Goal: Navigation & Orientation: Understand site structure

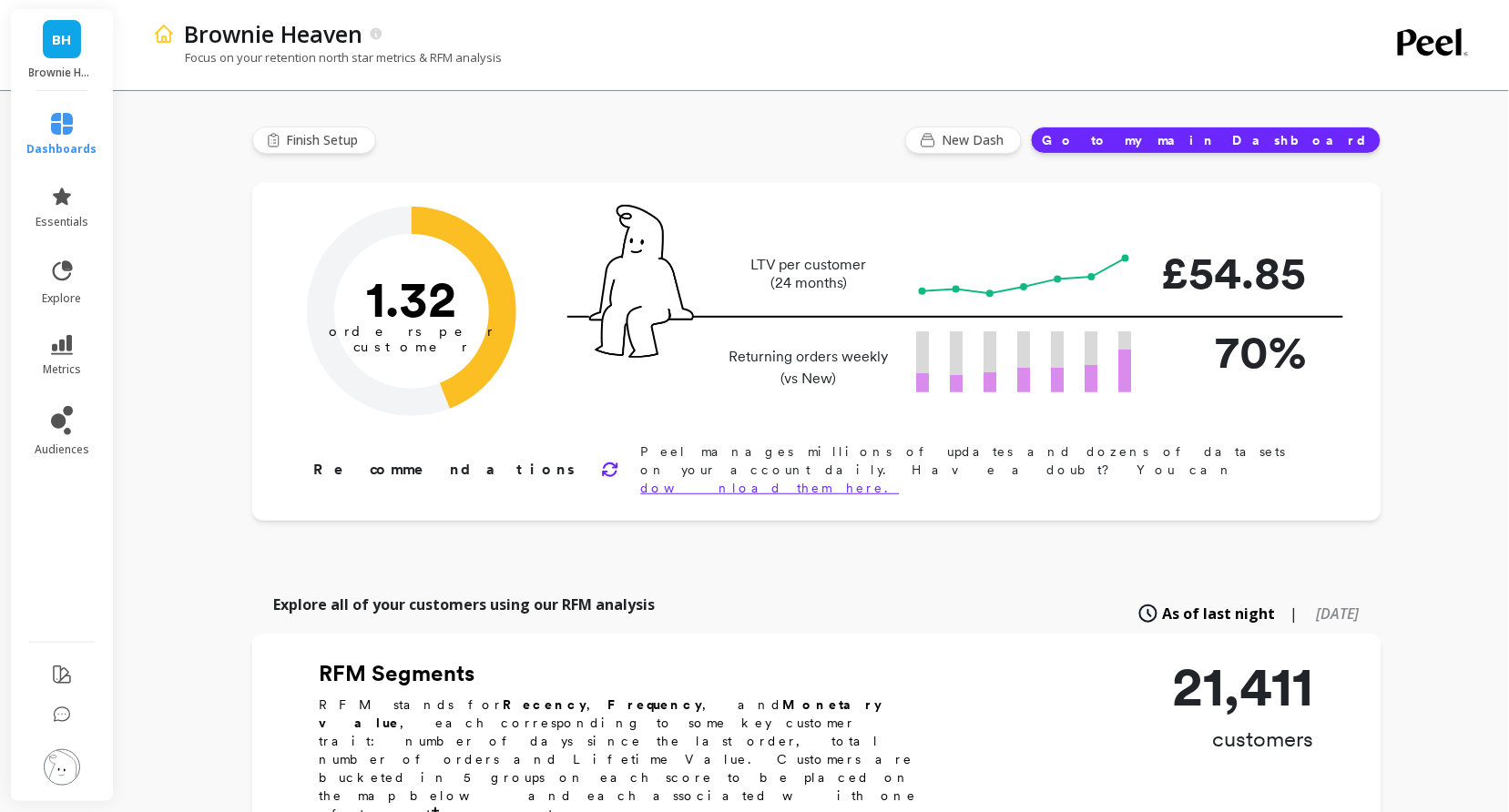
click at [528, 39] on div "Brownie Heaven" at bounding box center [749, 33] width 1148 height 31
drag, startPoint x: 521, startPoint y: 61, endPoint x: 160, endPoint y: 32, distance: 362.2
click at [160, 32] on div "Brownie Heaven Focus on your retention north star metrics & RFM analysis" at bounding box center [738, 45] width 1170 height 90
click at [71, 212] on link "essentials" at bounding box center [62, 207] width 70 height 44
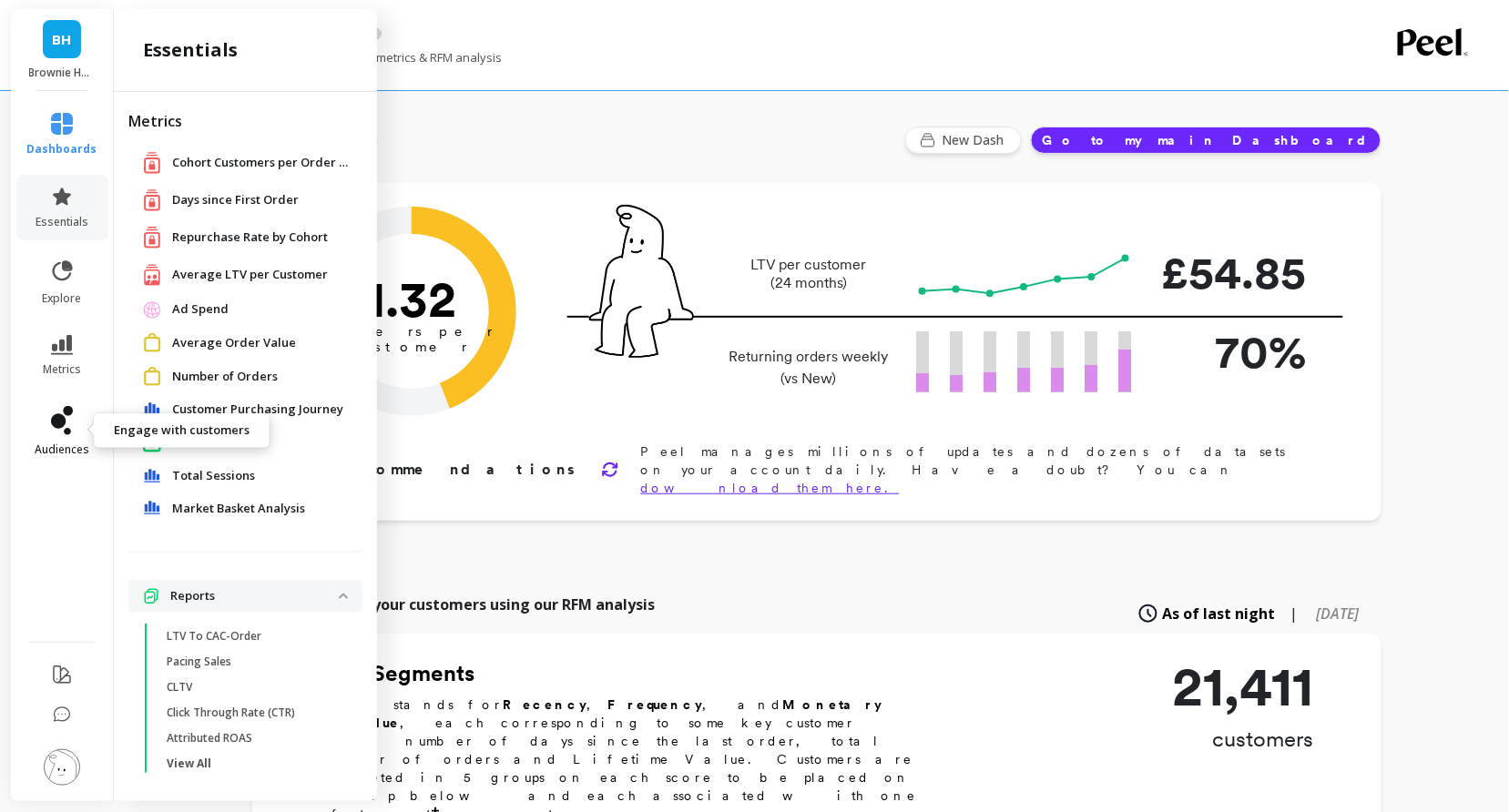
click at [43, 419] on link "audiences" at bounding box center [62, 431] width 70 height 51
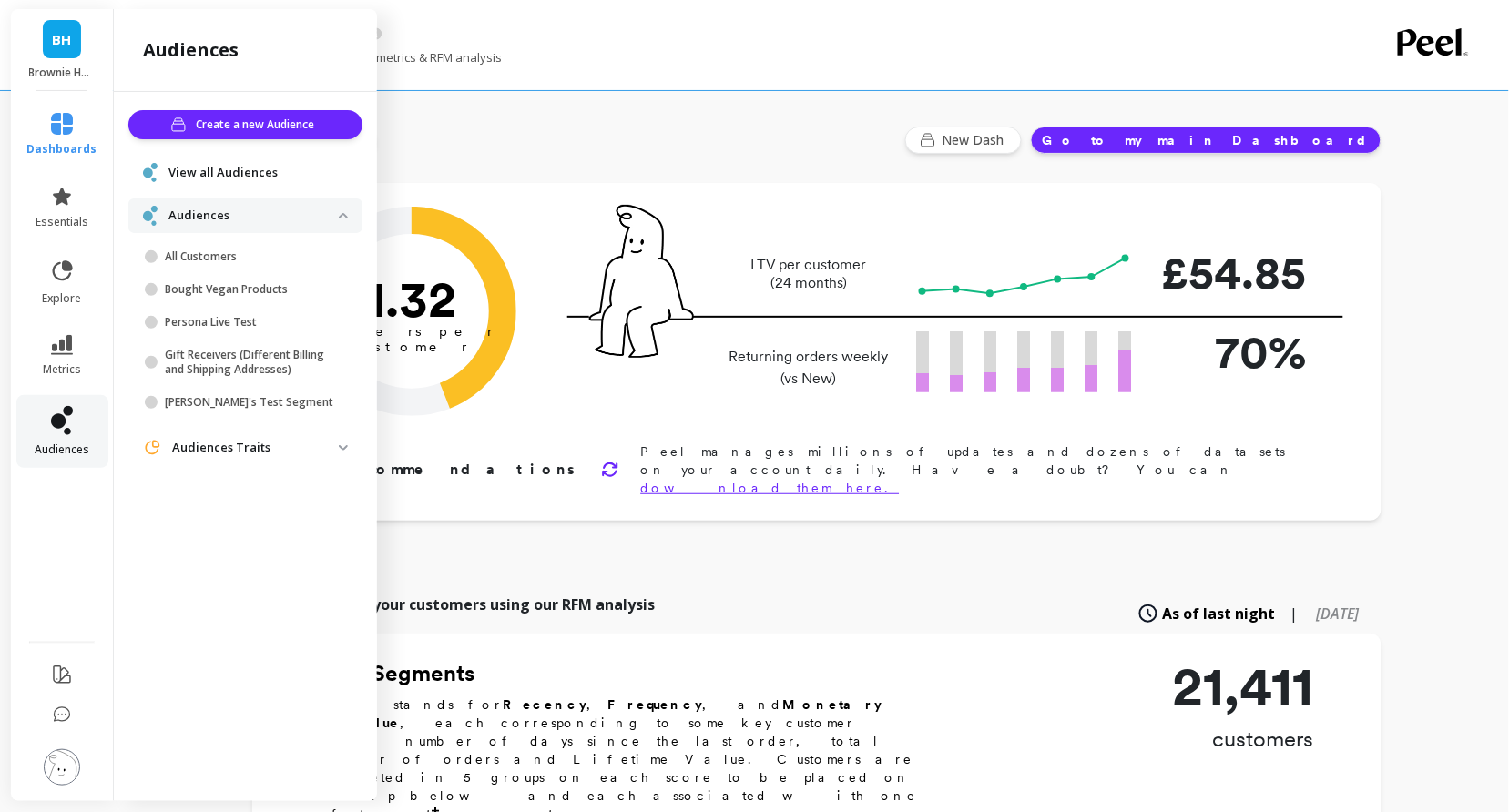
click at [58, 419] on icon at bounding box center [58, 421] width 15 height 15
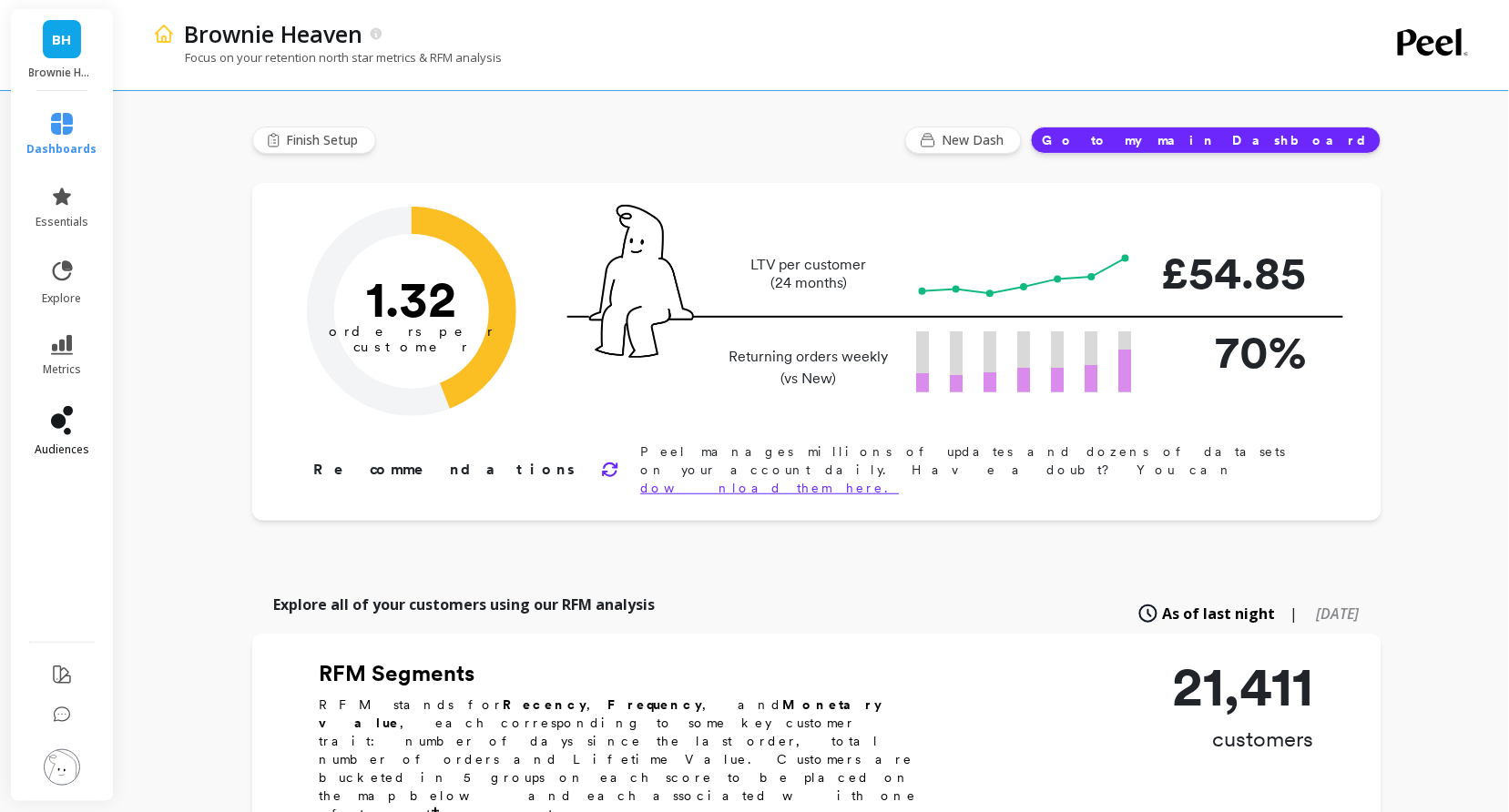
click at [58, 419] on icon at bounding box center [58, 421] width 15 height 15
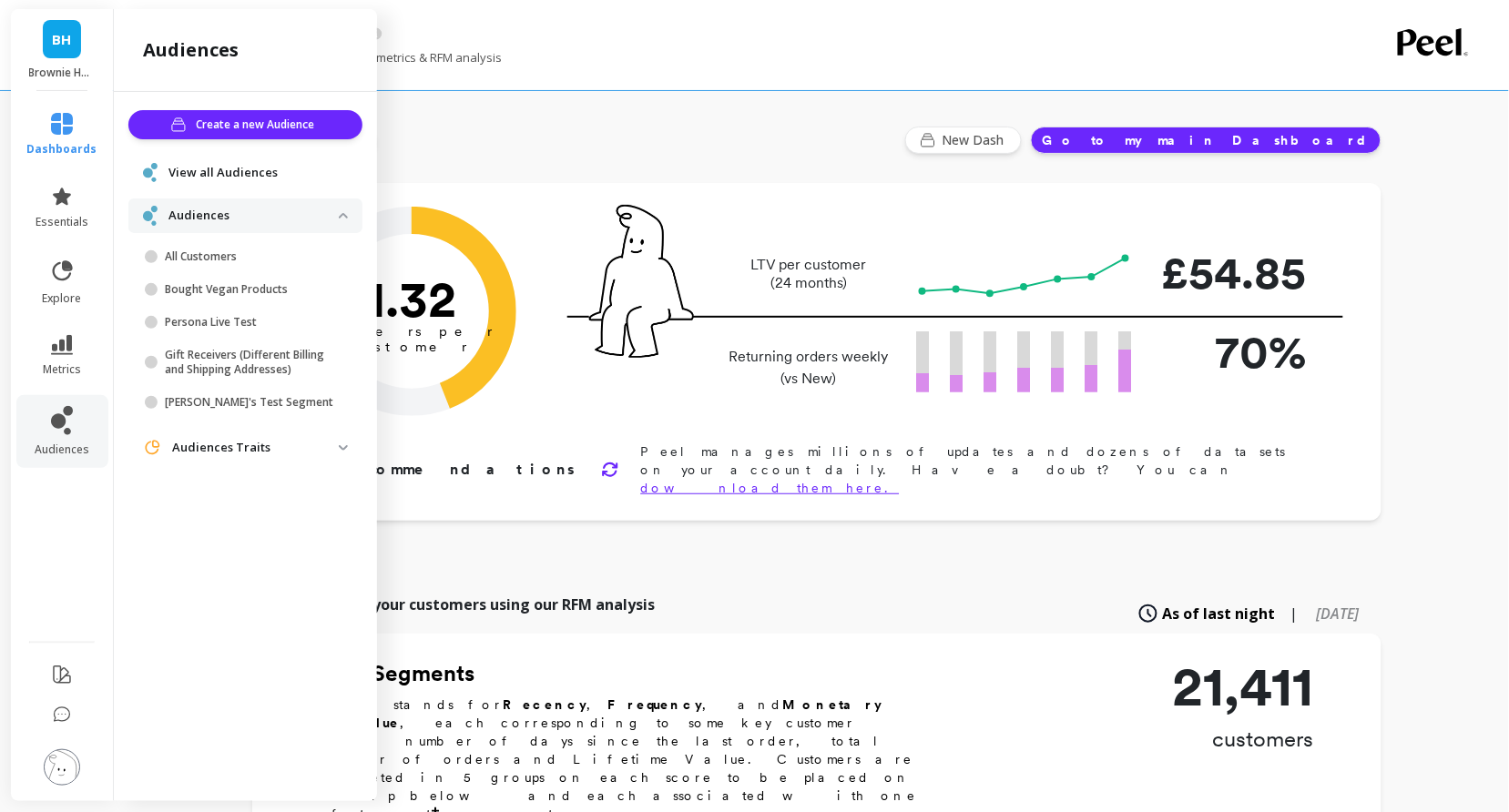
click at [210, 166] on span "View all Audiences" at bounding box center [223, 173] width 109 height 18
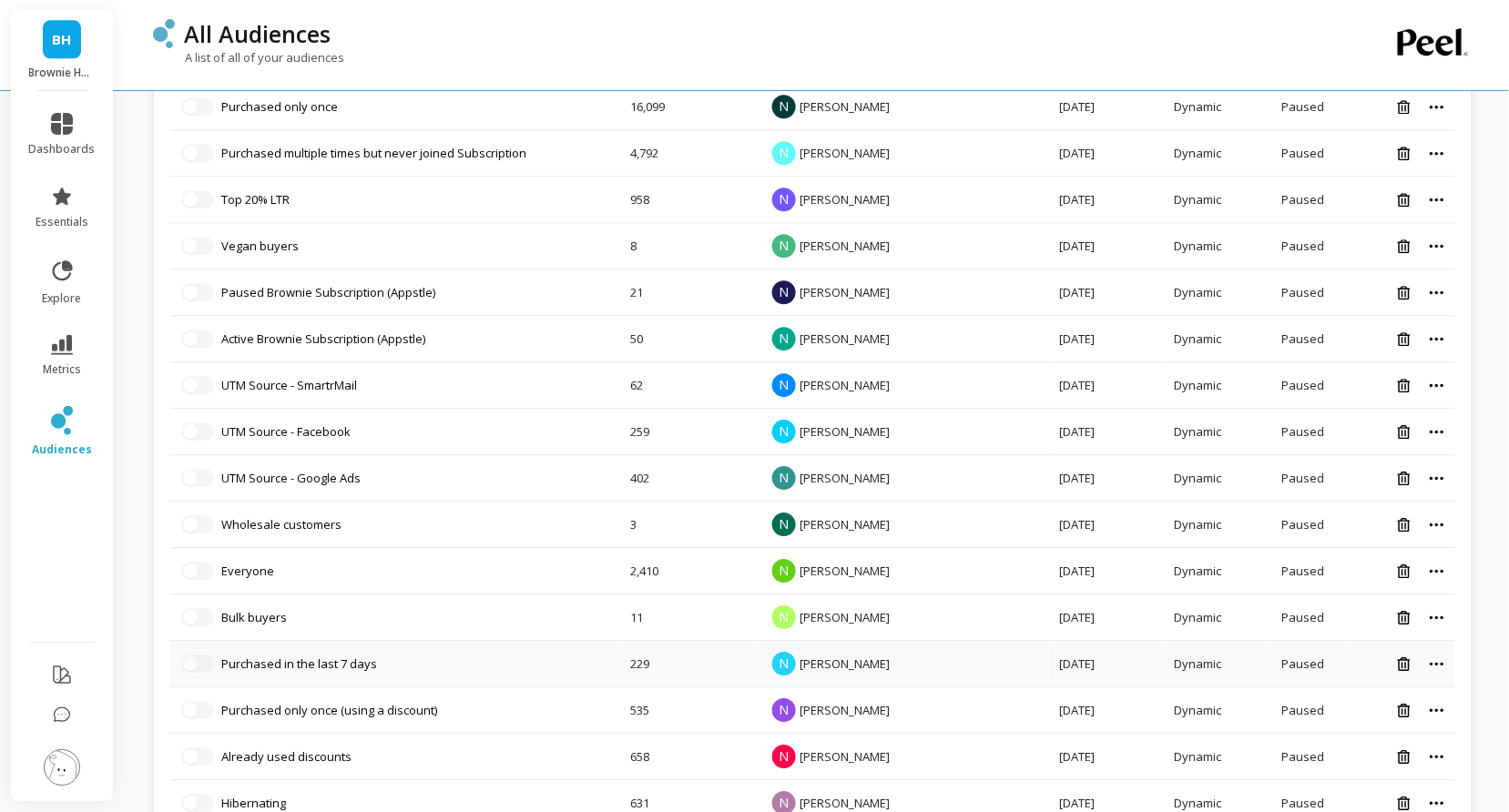
scroll to position [1047, 0]
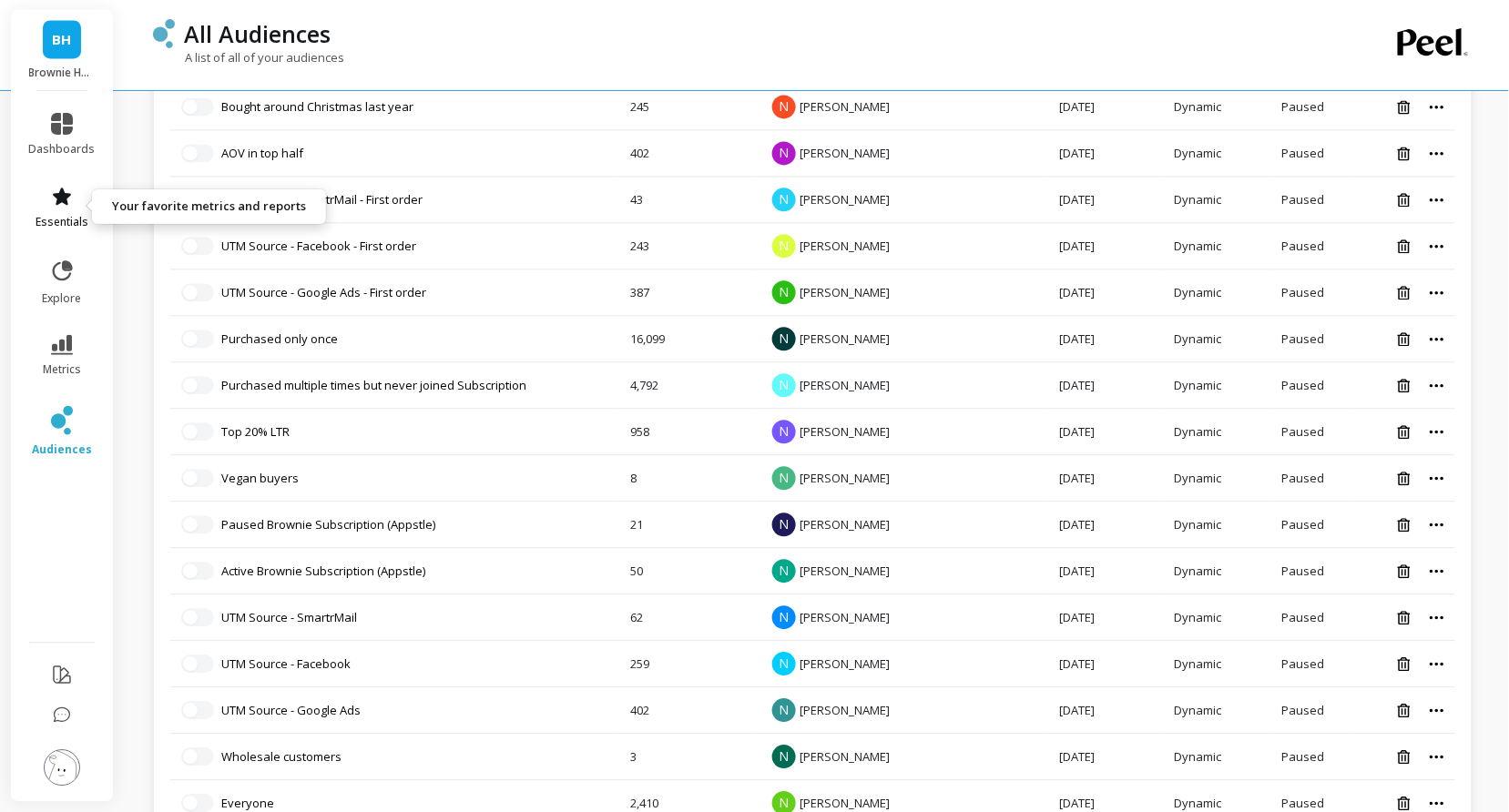
click at [80, 207] on link "essentials" at bounding box center [61, 207] width 66 height 44
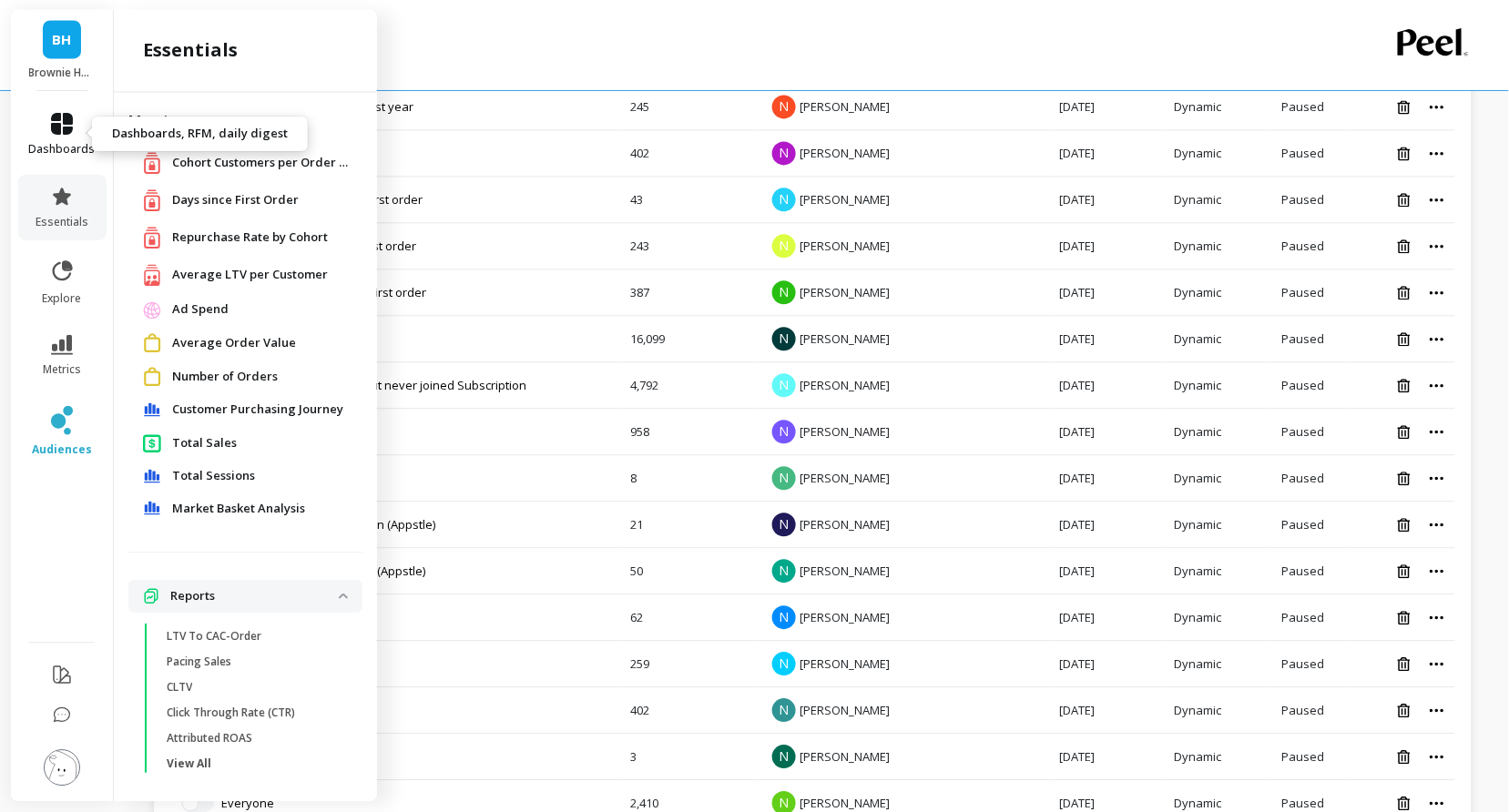
click at [67, 138] on link "dashboards" at bounding box center [61, 135] width 66 height 44
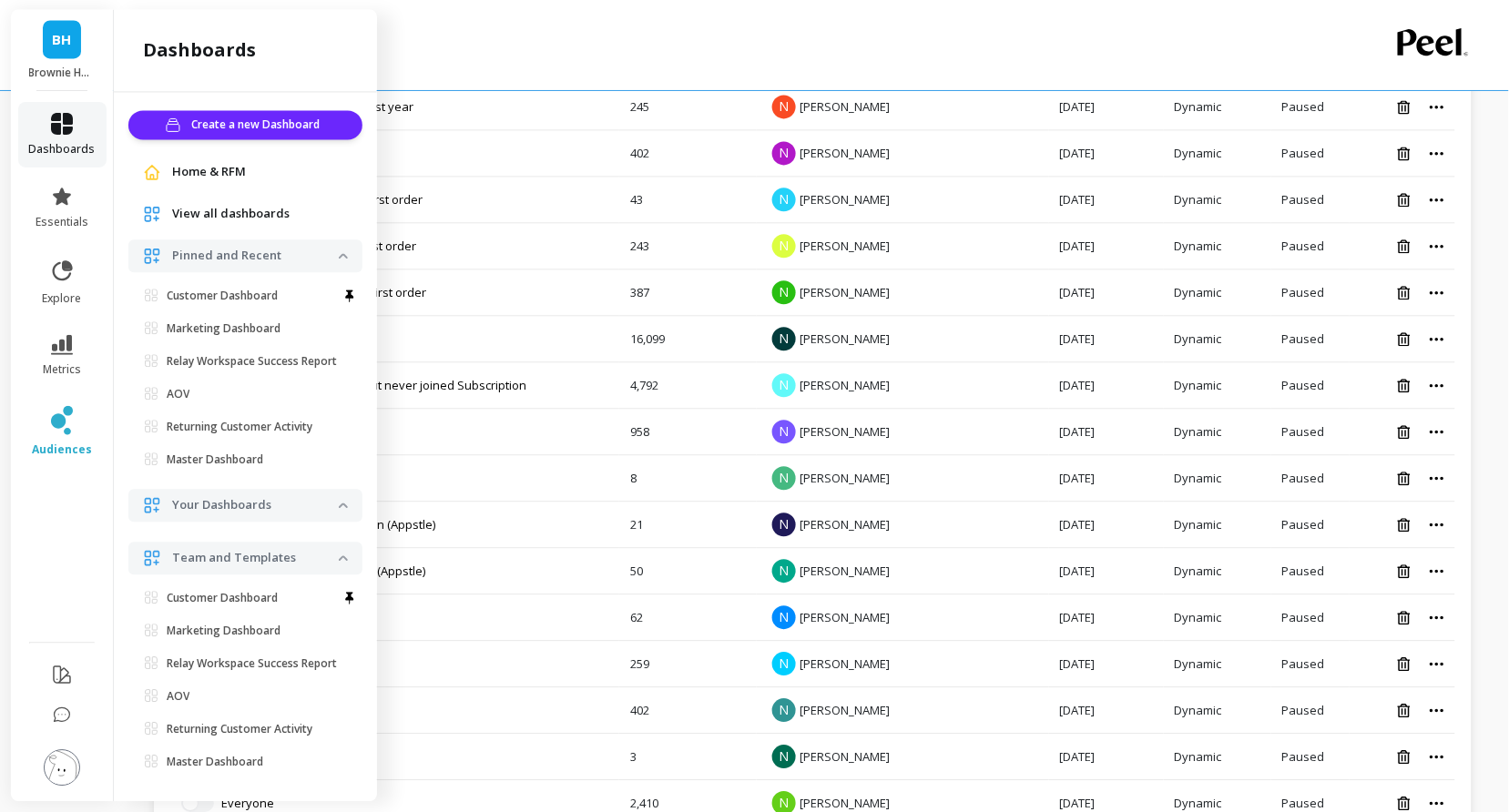
scroll to position [6, 0]
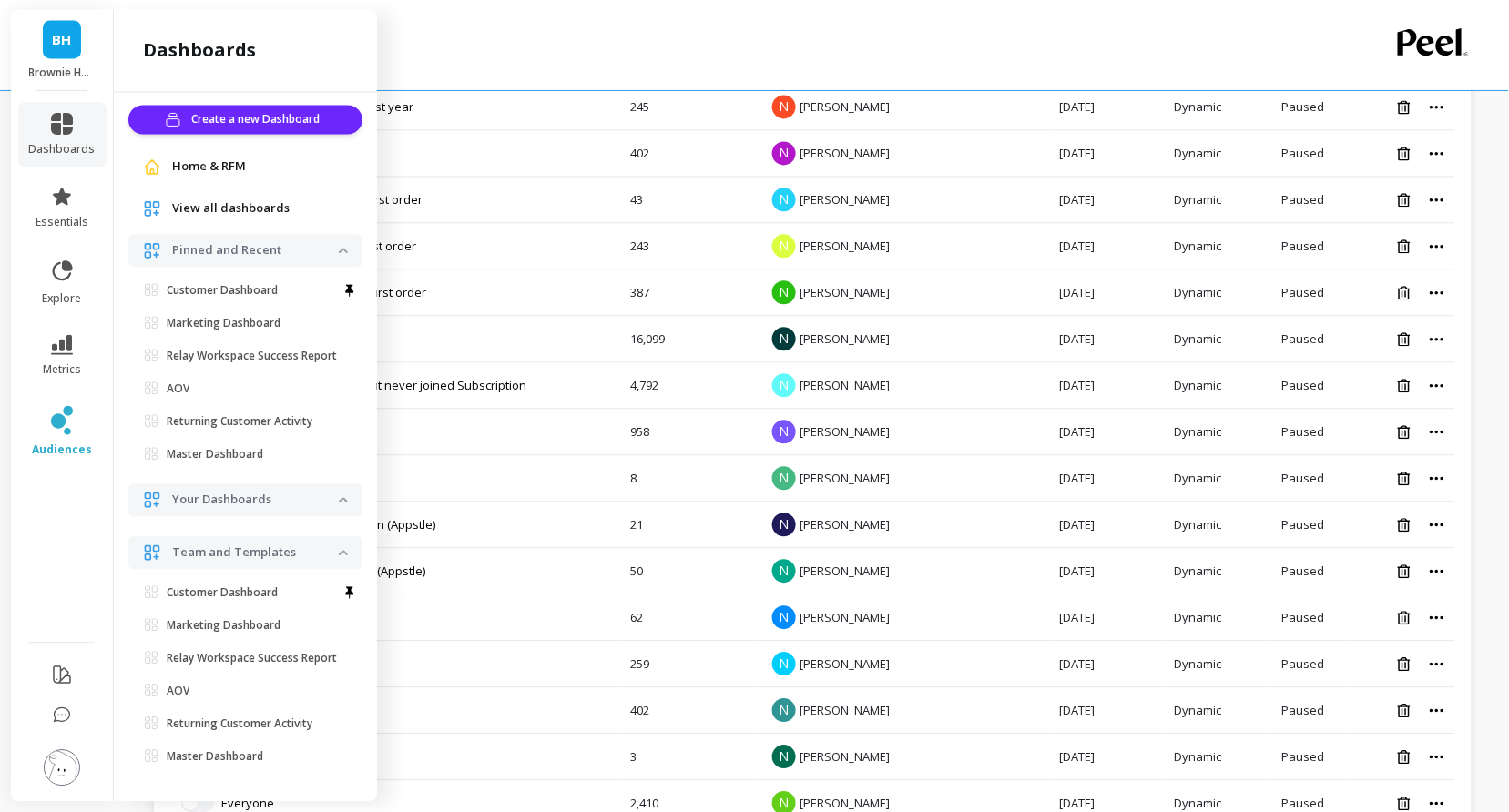
click at [219, 169] on span "Home & RFM" at bounding box center [209, 167] width 73 height 18
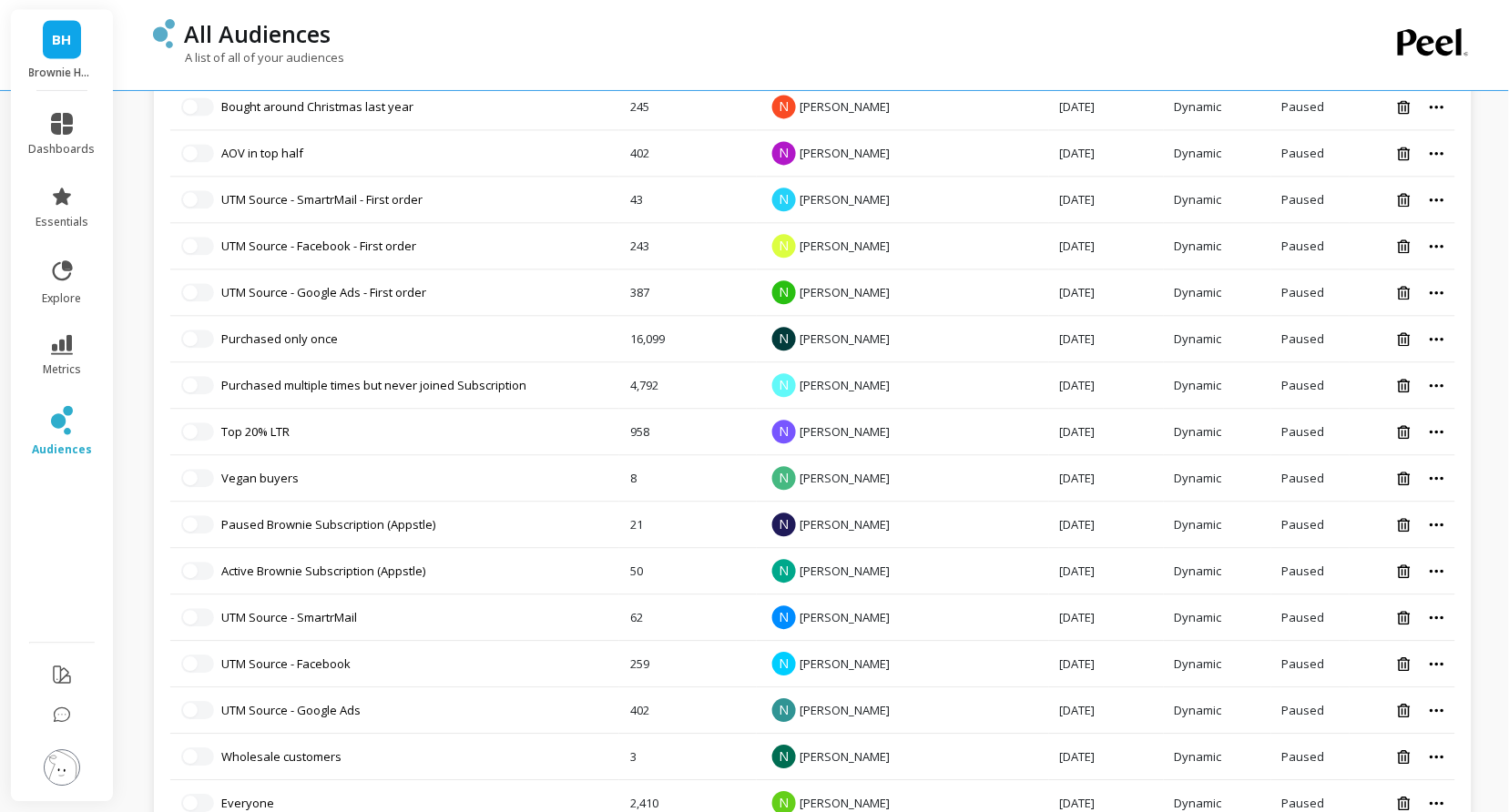
scroll to position [0, 0]
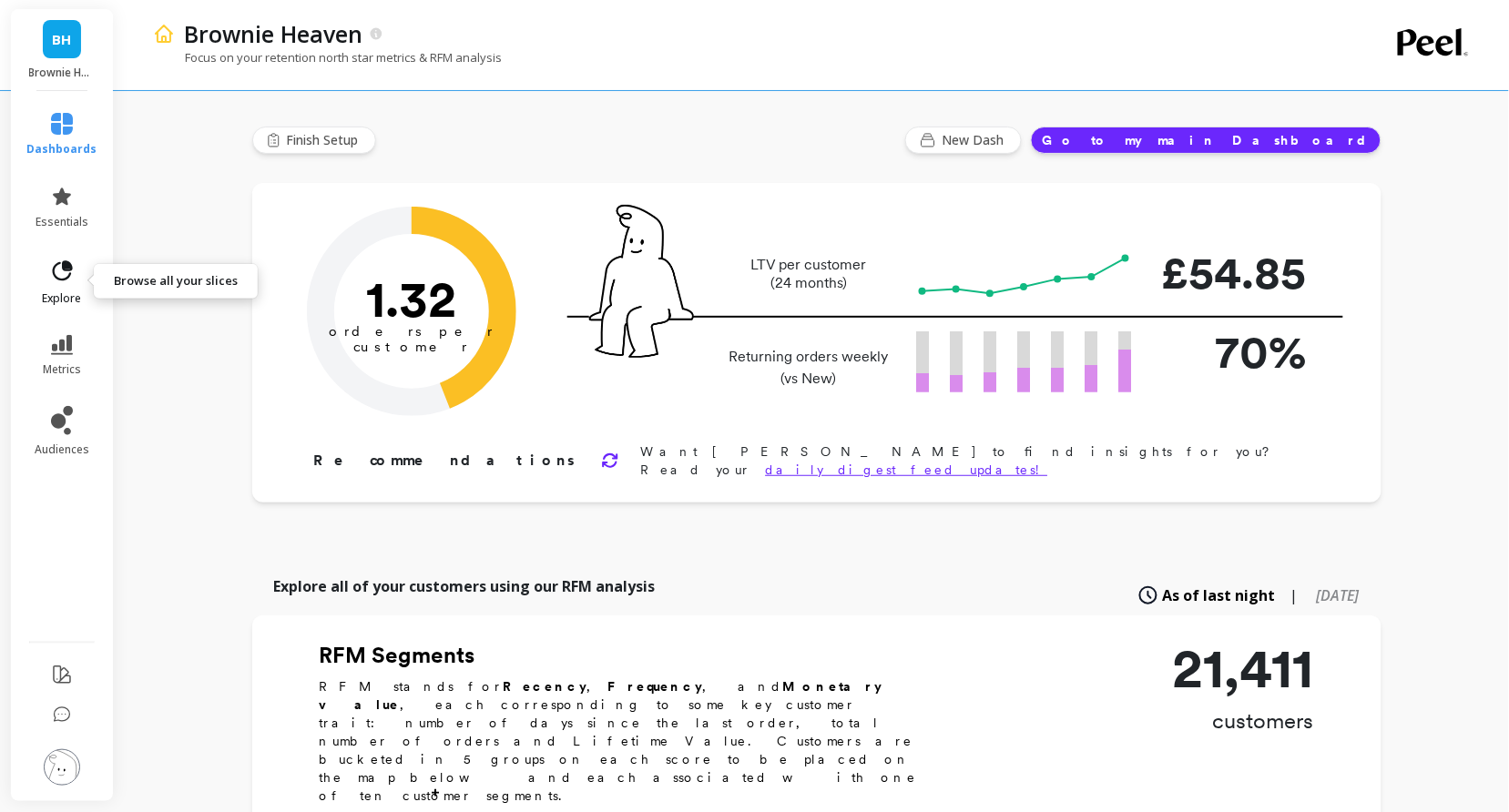
click at [70, 274] on icon at bounding box center [62, 271] width 20 height 20
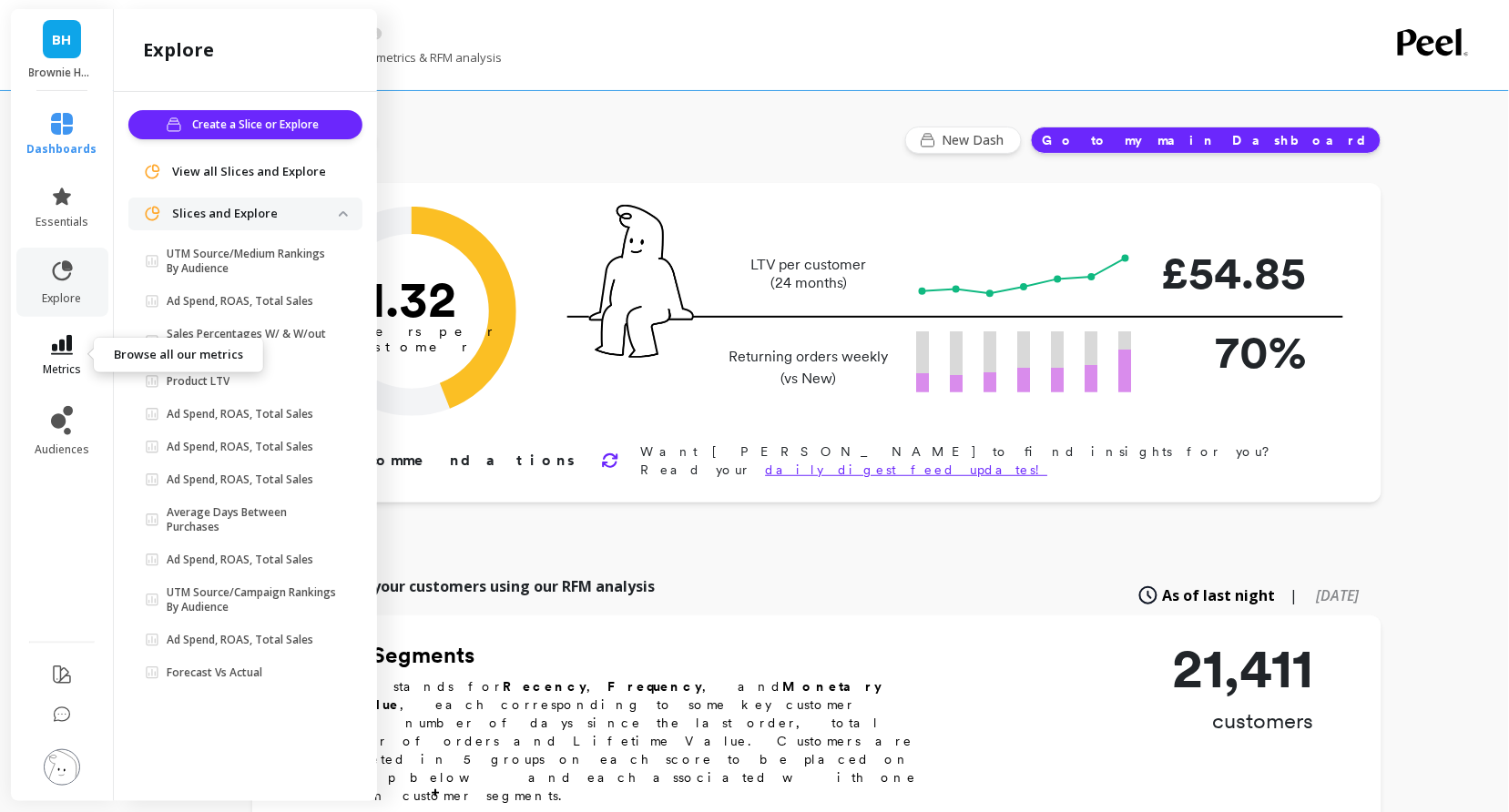
click at [67, 337] on icon at bounding box center [61, 345] width 22 height 20
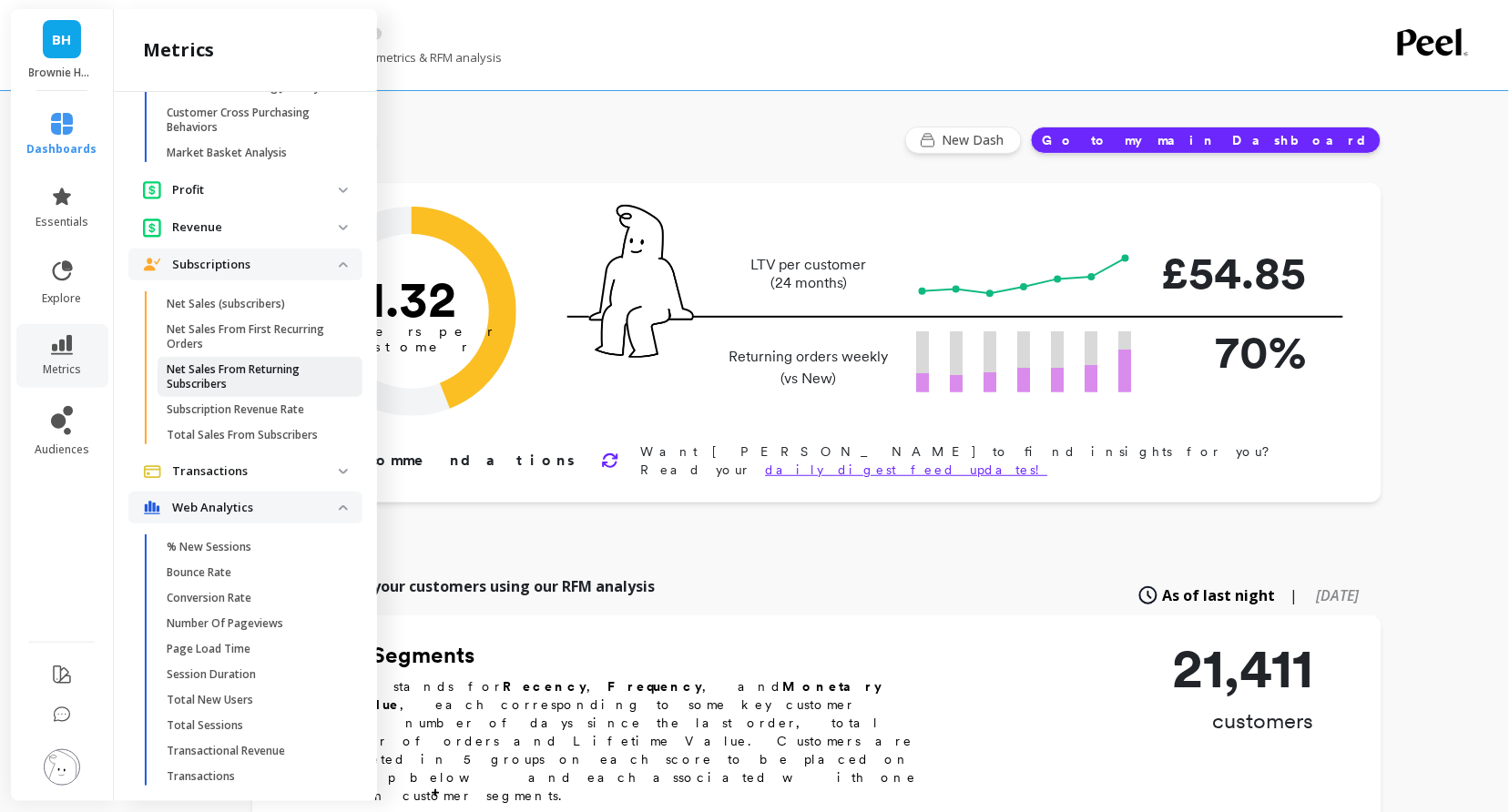
scroll to position [383, 0]
click at [579, 86] on div "Brownie Heaven Focus on your retention north star metrics & RFM analysis" at bounding box center [738, 45] width 1170 height 90
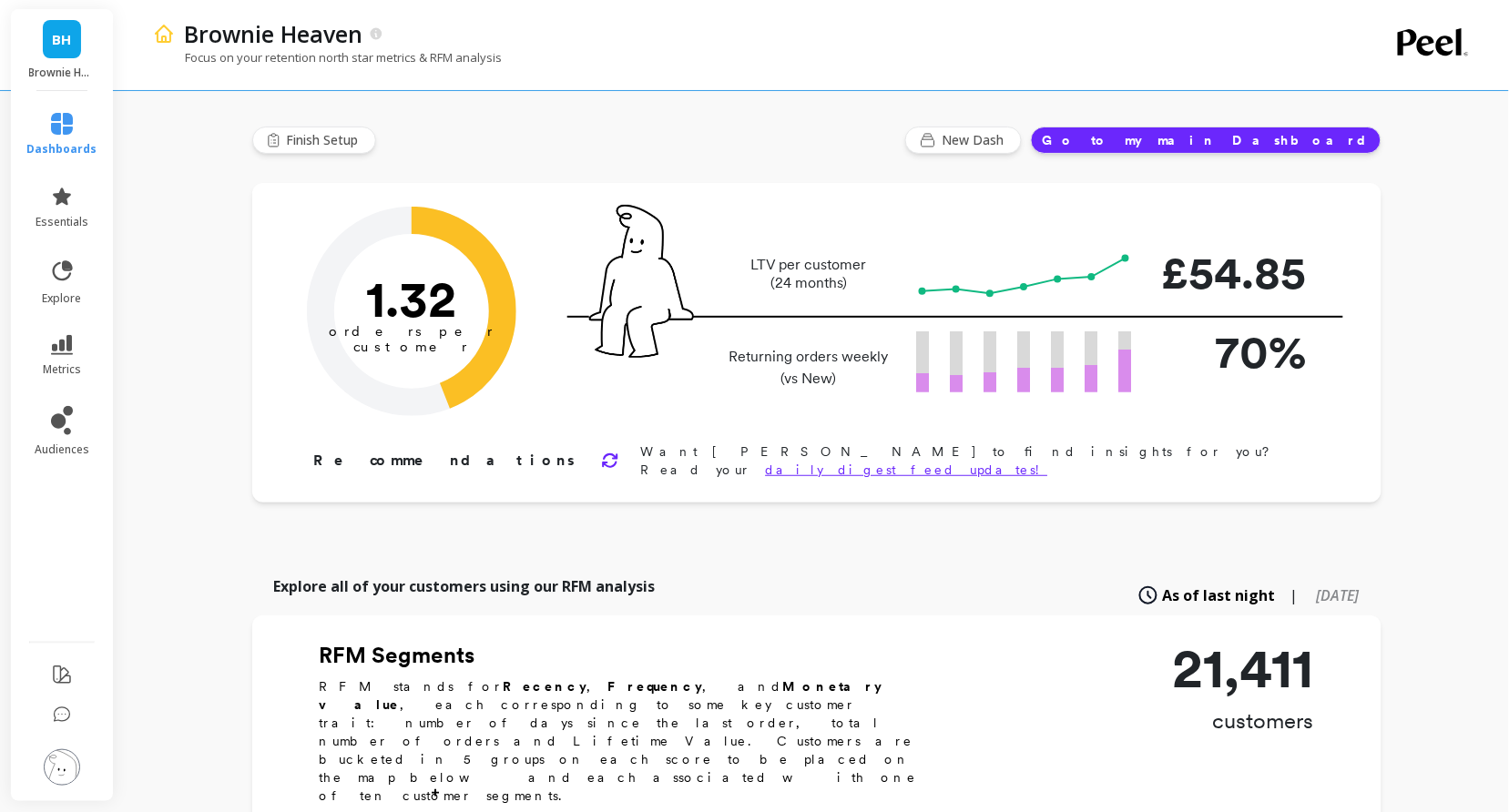
click at [51, 294] on span "explore" at bounding box center [61, 298] width 39 height 15
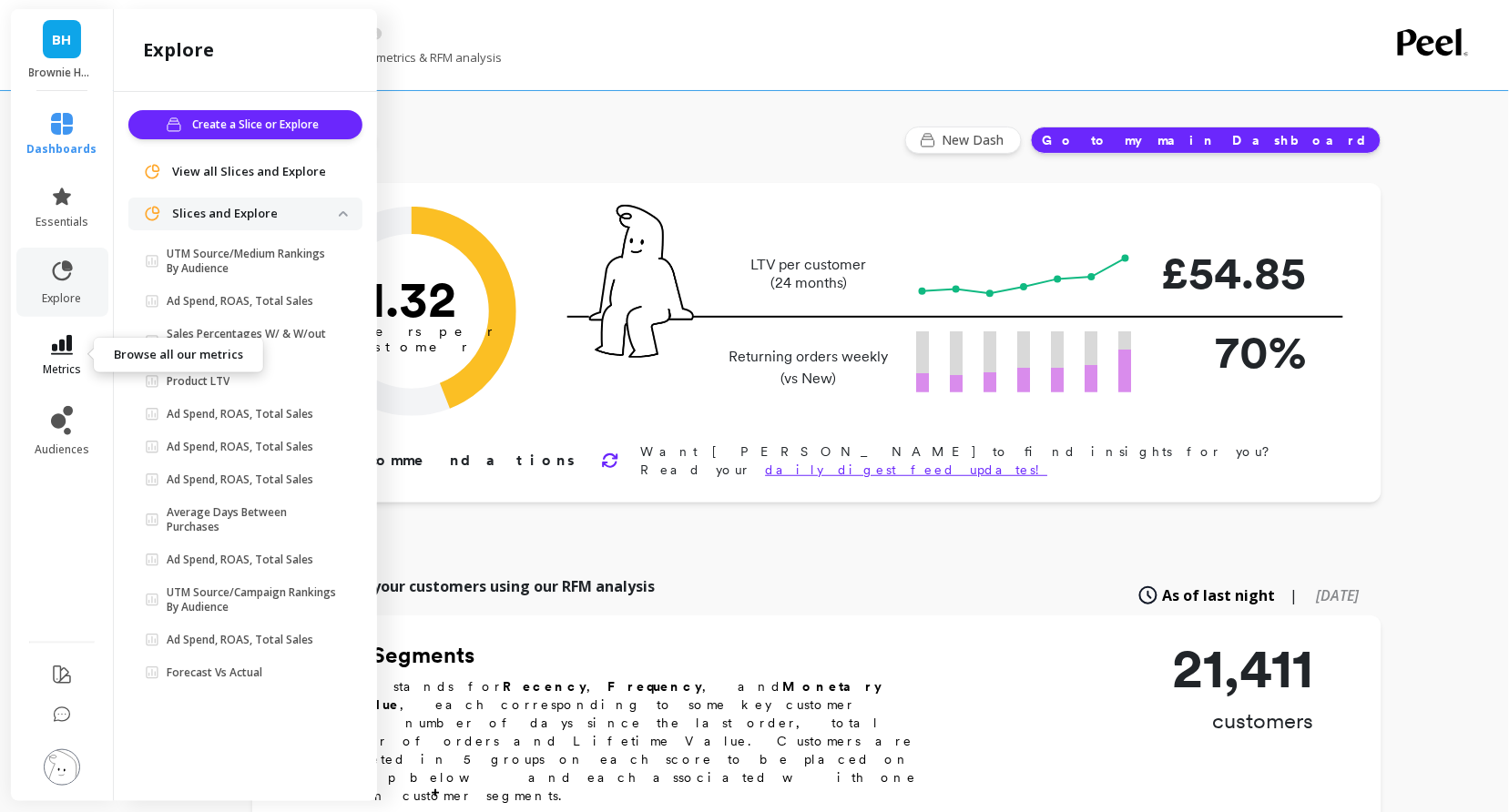
click at [74, 346] on link "metrics" at bounding box center [62, 356] width 70 height 42
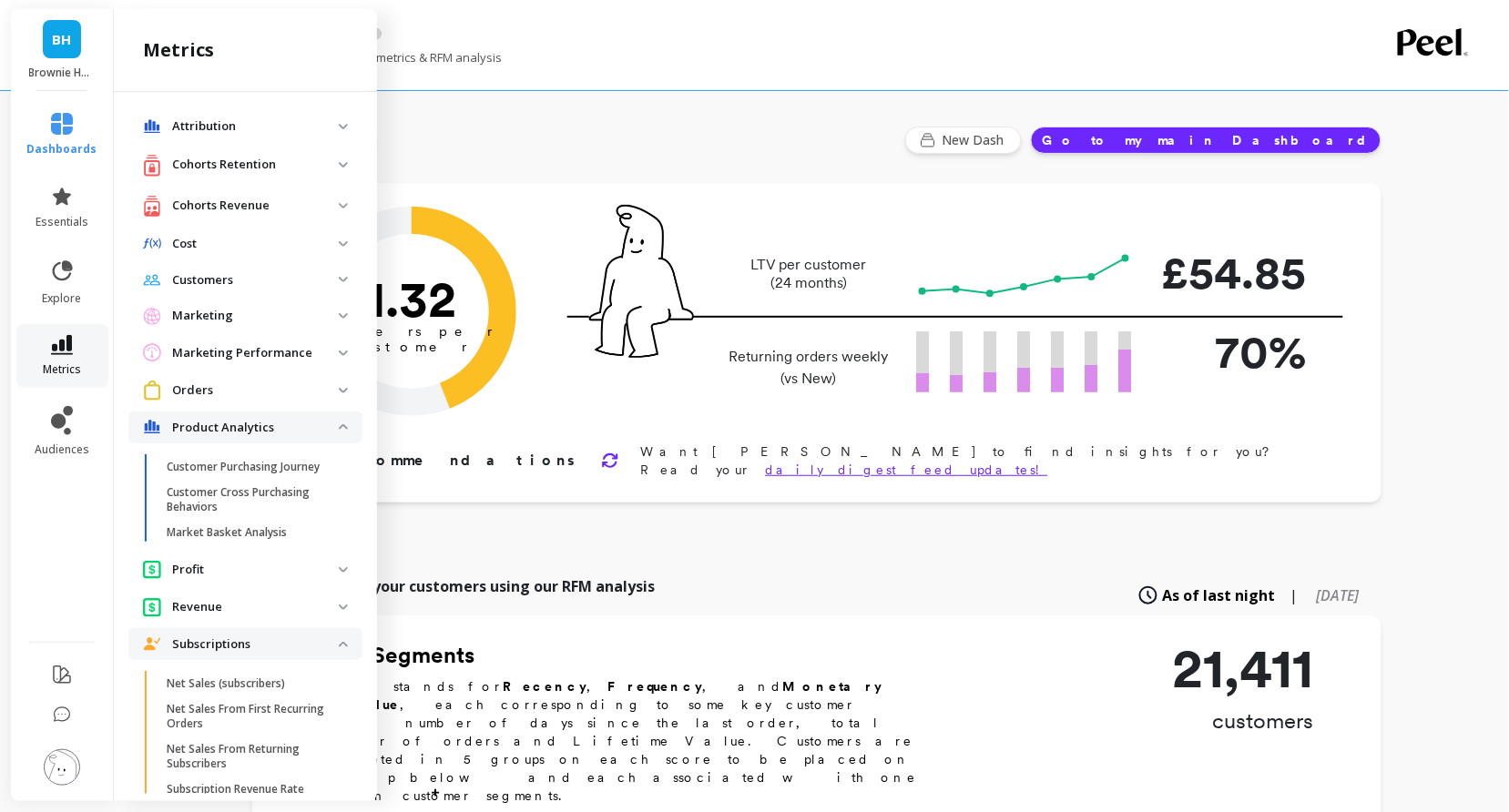
scroll to position [383, 0]
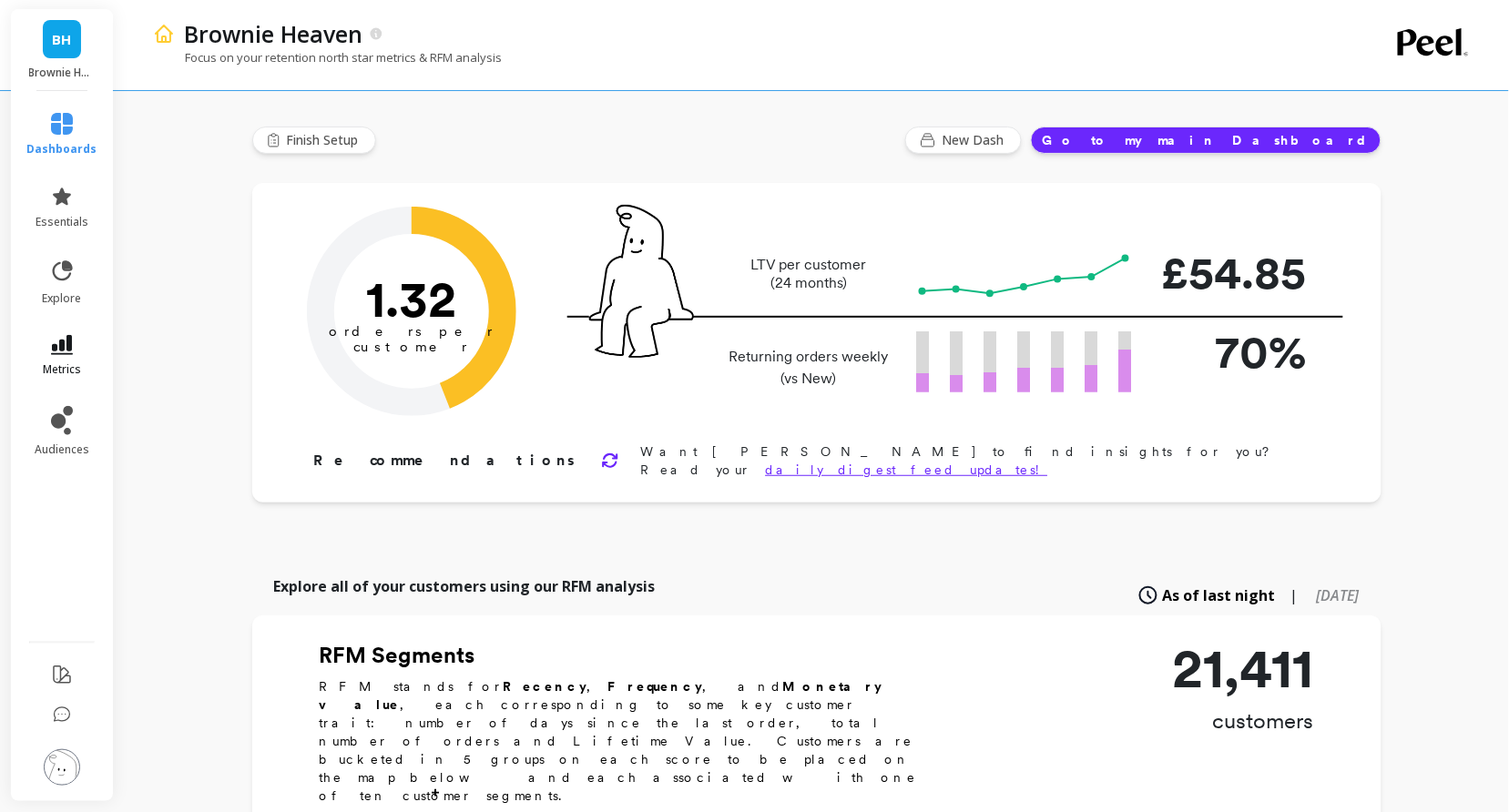
click at [59, 352] on icon at bounding box center [61, 345] width 22 height 20
